Goal: Task Accomplishment & Management: Manage account settings

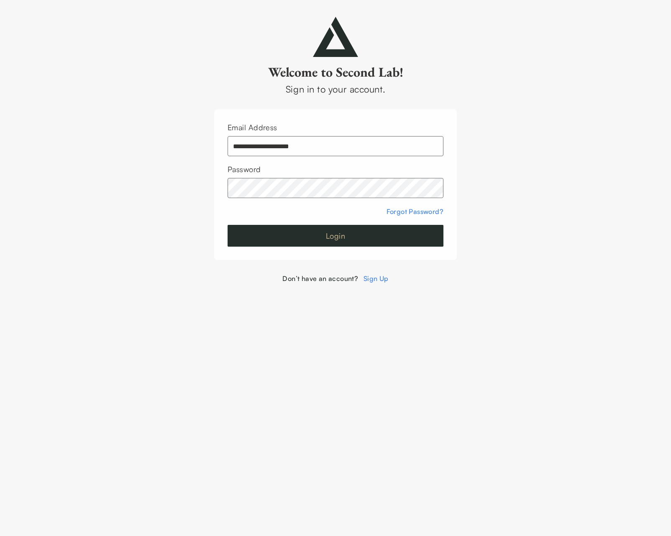
click at [343, 233] on button "Login" at bounding box center [336, 236] width 216 height 22
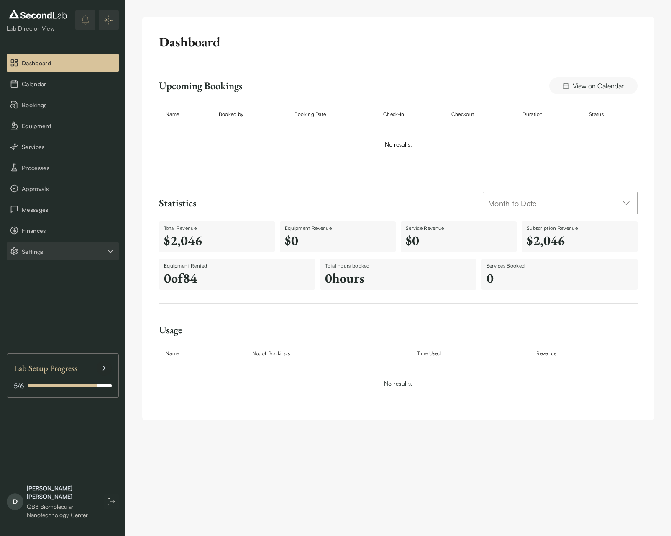
click at [40, 253] on span "Settings" at bounding box center [64, 251] width 84 height 9
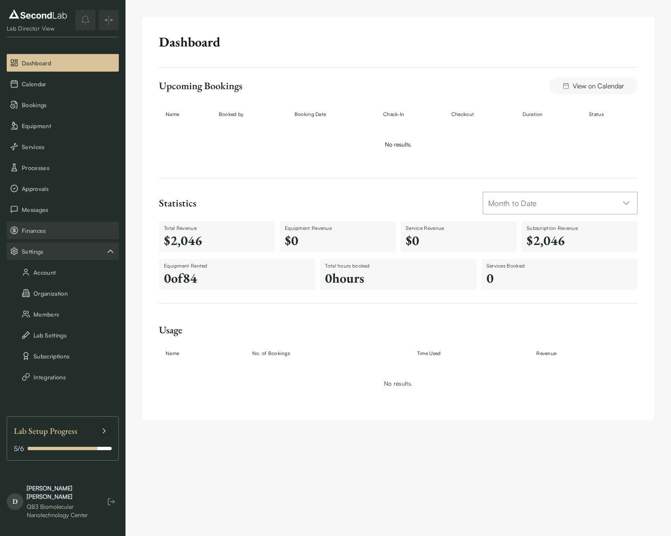
click at [33, 230] on span "Finances" at bounding box center [69, 230] width 94 height 9
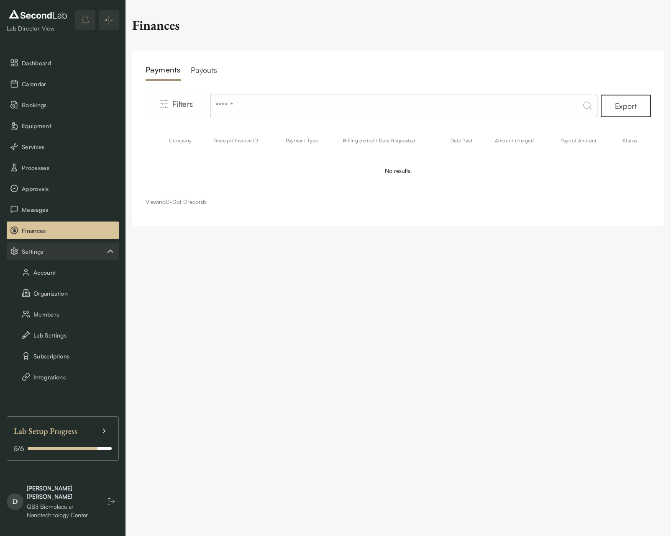
click at [204, 69] on h2 "Payouts" at bounding box center [204, 72] width 27 height 17
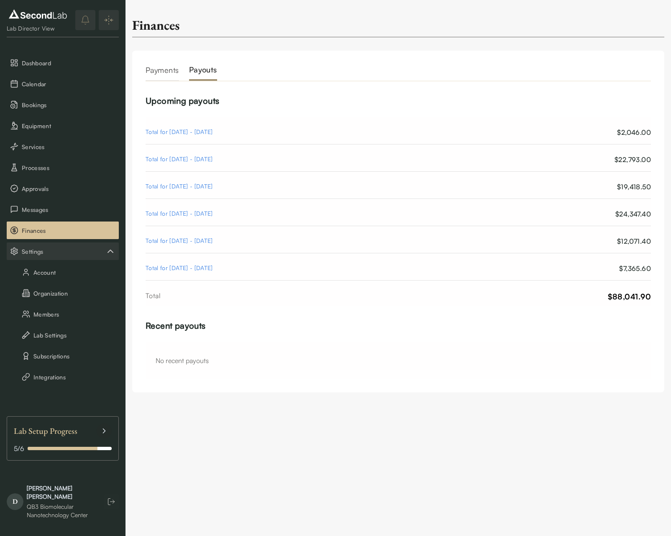
click at [203, 134] on div "Total for [DATE] - [DATE]" at bounding box center [179, 132] width 67 height 10
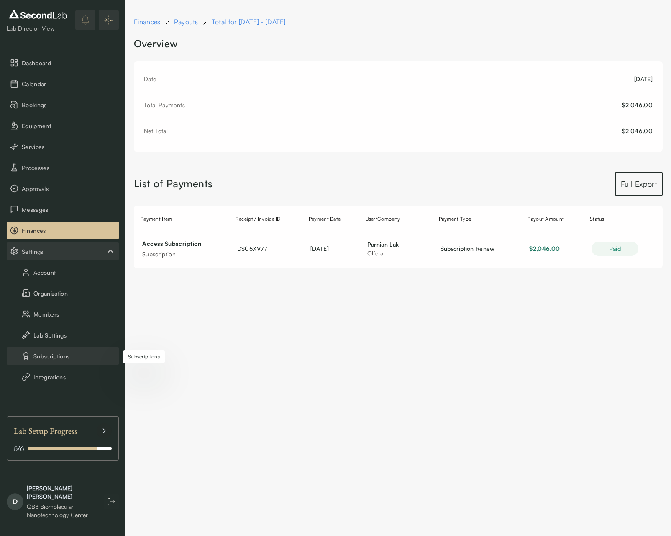
click at [44, 356] on button "Subscriptions" at bounding box center [63, 356] width 112 height 18
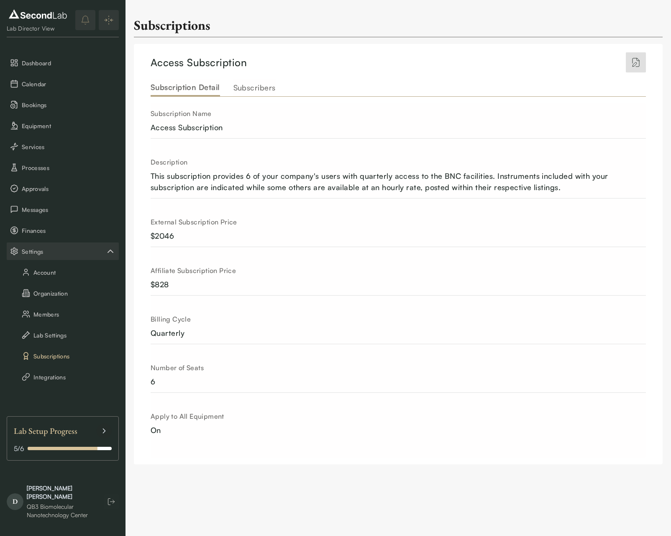
click at [260, 93] on button "Subscribers" at bounding box center [255, 87] width 42 height 17
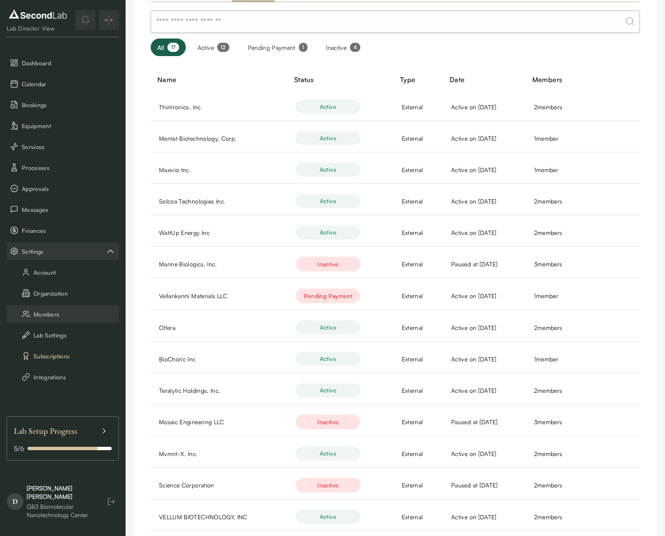
scroll to position [127, 0]
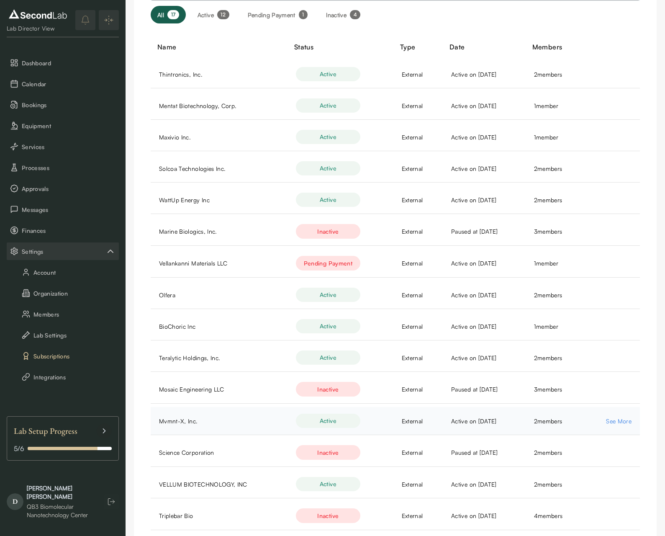
click at [615, 422] on link "See More" at bounding box center [619, 420] width 26 height 9
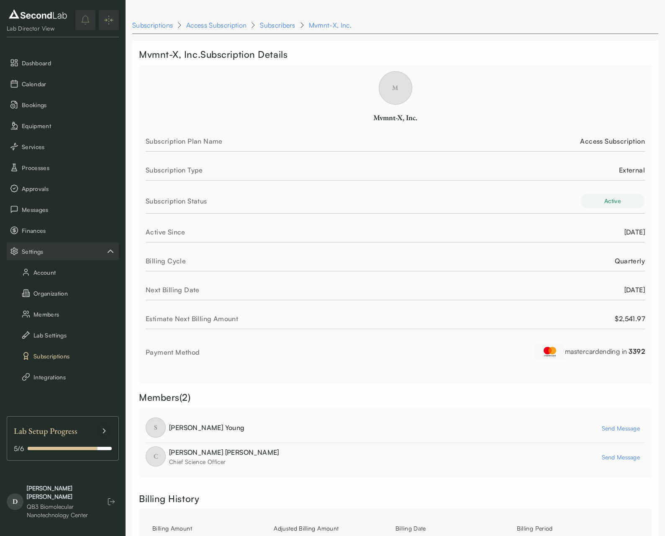
scroll to position [2, 0]
